Goal: Task Accomplishment & Management: Use online tool/utility

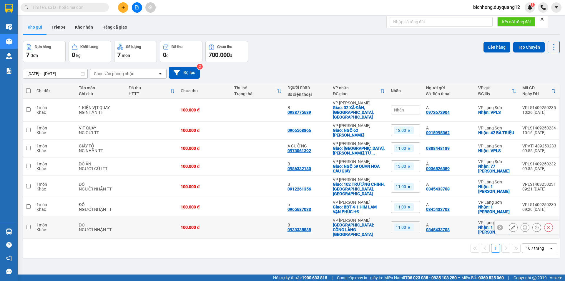
click at [30, 224] on input "checkbox" at bounding box center [28, 226] width 4 height 4
checkbox input "true"
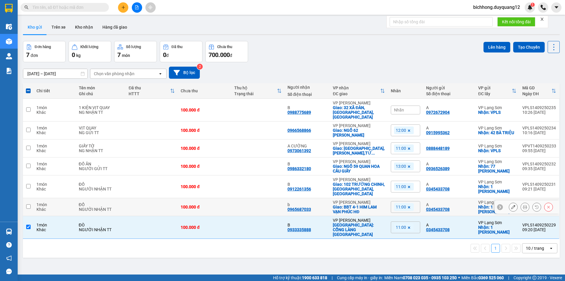
click at [26, 204] on input "checkbox" at bounding box center [28, 206] width 4 height 4
checkbox input "true"
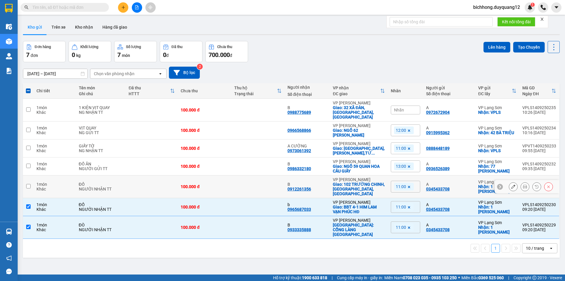
click at [27, 184] on input "checkbox" at bounding box center [28, 186] width 4 height 4
checkbox input "true"
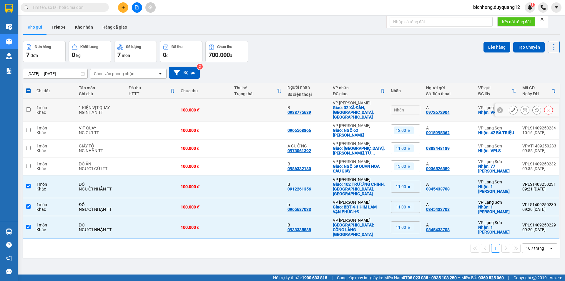
click at [29, 107] on input "checkbox" at bounding box center [28, 109] width 4 height 4
checkbox input "true"
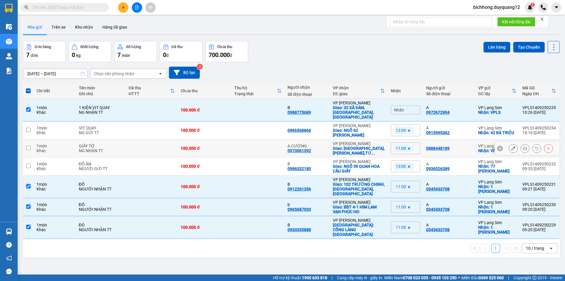
drag, startPoint x: 28, startPoint y: 140, endPoint x: 34, endPoint y: 140, distance: 5.6
click at [29, 145] on input "checkbox" at bounding box center [28, 147] width 4 height 4
checkbox input "true"
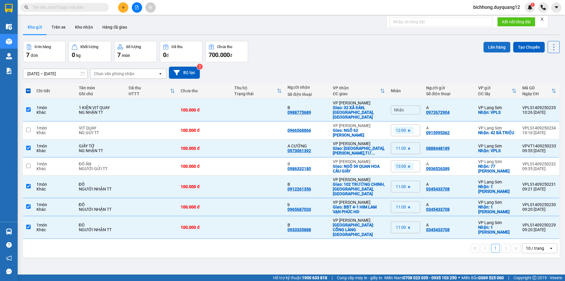
click at [491, 46] on button "Lên hàng" at bounding box center [497, 47] width 27 height 11
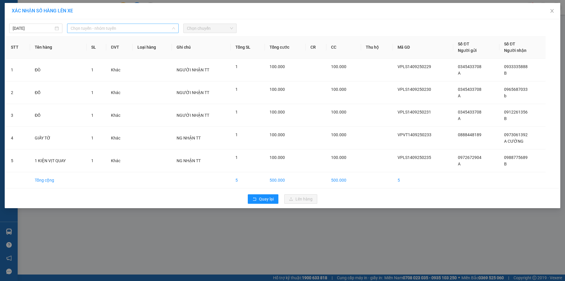
click at [128, 28] on span "Chọn tuyến - nhóm tuyến" at bounding box center [123, 28] width 105 height 9
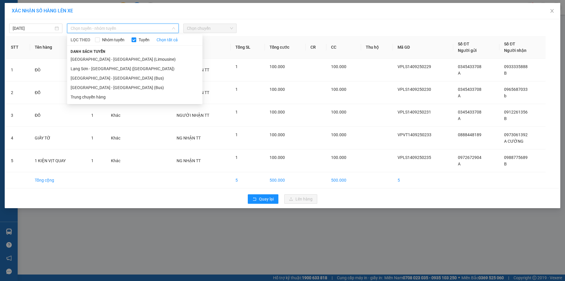
drag, startPoint x: 106, startPoint y: 69, endPoint x: 212, endPoint y: 31, distance: 113.0
click at [107, 69] on li "Lạng Sơn - [GEOGRAPHIC_DATA] ([GEOGRAPHIC_DATA])" at bounding box center [134, 68] width 135 height 9
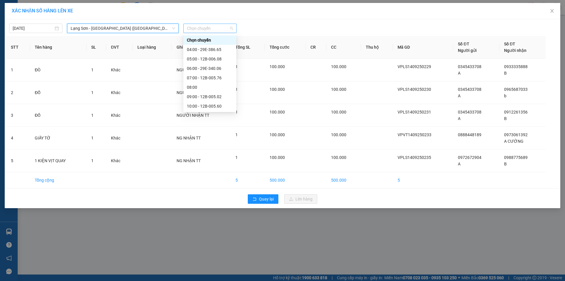
click at [215, 29] on span "Chọn chuyến" at bounding box center [210, 28] width 46 height 9
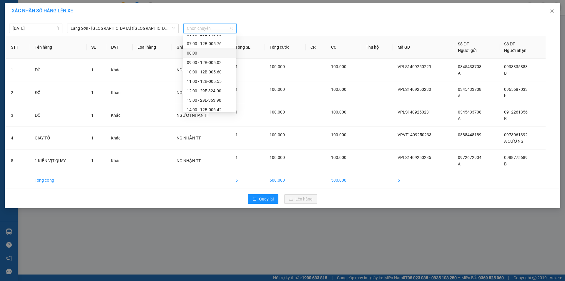
scroll to position [35, 0]
click at [214, 81] on div "11:00 - 12B-005.55" at bounding box center [210, 80] width 46 height 6
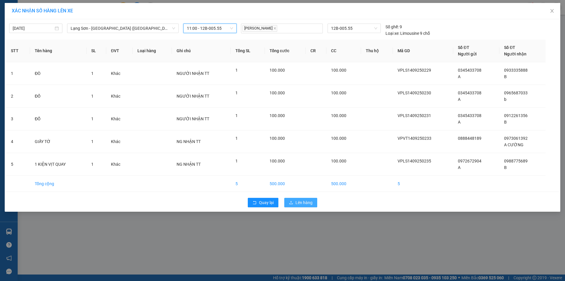
click at [302, 201] on span "Lên hàng" at bounding box center [304, 202] width 17 height 6
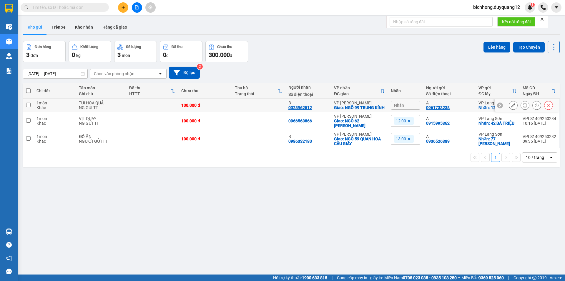
click at [29, 107] on input "checkbox" at bounding box center [28, 104] width 4 height 4
checkbox input "true"
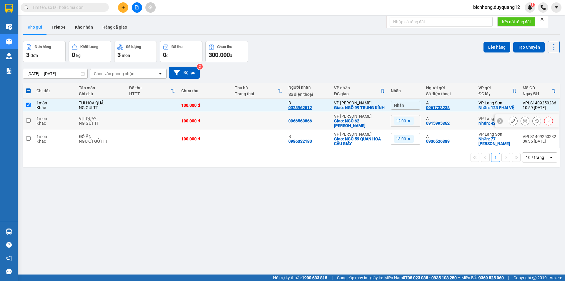
click at [27, 122] on input "checkbox" at bounding box center [28, 120] width 4 height 4
checkbox input "true"
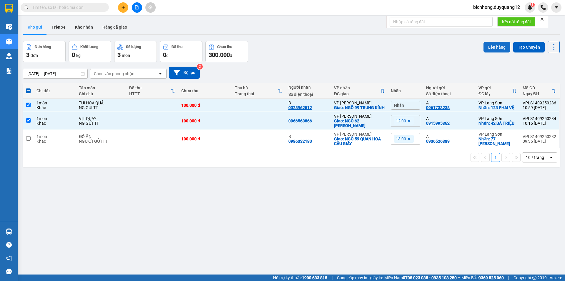
click at [490, 47] on button "Lên hàng" at bounding box center [497, 47] width 27 height 11
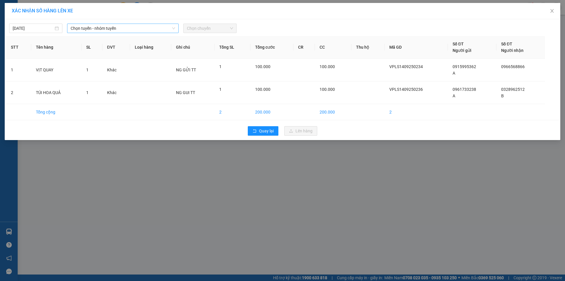
click at [132, 26] on span "Chọn tuyến - nhóm tuyến" at bounding box center [123, 28] width 105 height 9
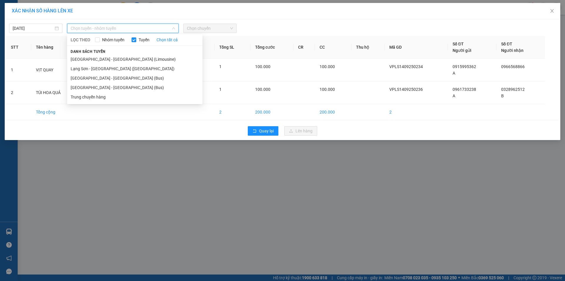
drag, startPoint x: 106, startPoint y: 69, endPoint x: 192, endPoint y: 49, distance: 88.3
click at [107, 69] on li "Lạng Sơn - [GEOGRAPHIC_DATA] ([GEOGRAPHIC_DATA])" at bounding box center [134, 68] width 135 height 9
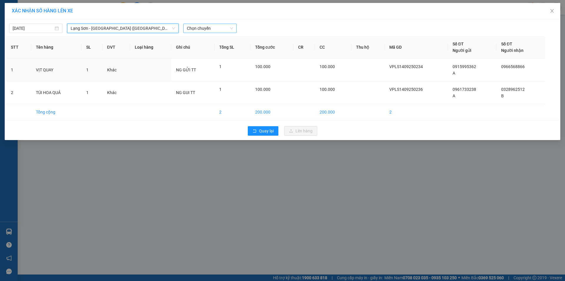
click at [209, 27] on span "Chọn chuyến" at bounding box center [210, 28] width 46 height 9
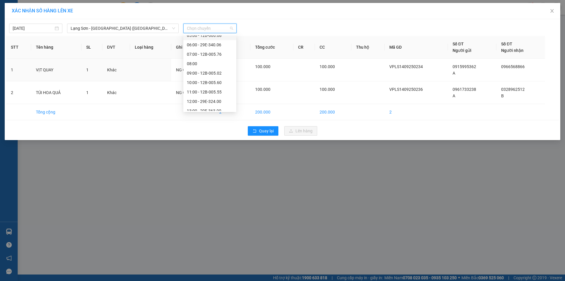
scroll to position [33, 0]
click at [208, 91] on div "12:00 - 29E-324.00" at bounding box center [210, 92] width 46 height 6
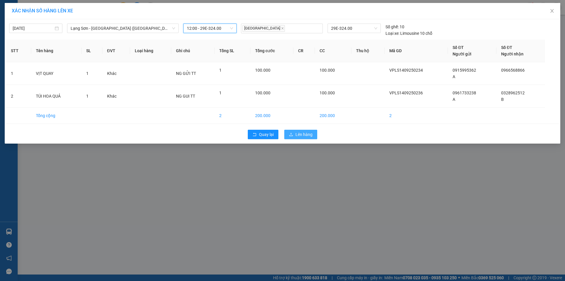
click at [306, 134] on span "Lên hàng" at bounding box center [304, 134] width 17 height 6
